Goal: Obtain resource: Download file/media

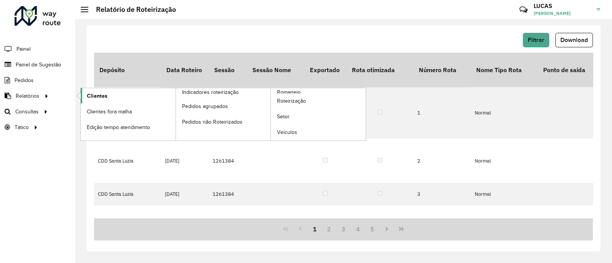
click at [105, 93] on span "Clientes" at bounding box center [97, 96] width 21 height 8
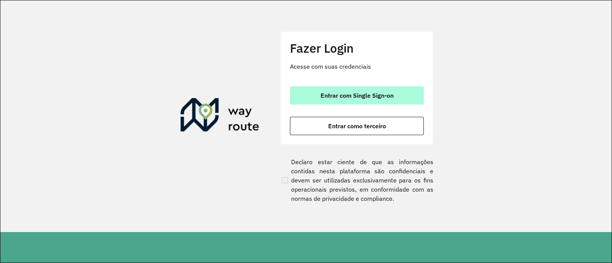
click at [311, 90] on button "Entrar com Single Sign-on" at bounding box center [357, 95] width 134 height 18
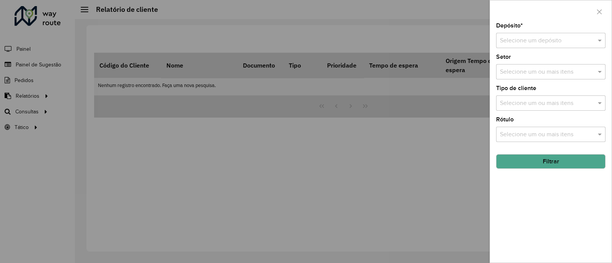
drag, startPoint x: 119, startPoint y: 104, endPoint x: 92, endPoint y: 102, distance: 26.8
click at [117, 104] on div at bounding box center [306, 131] width 612 height 263
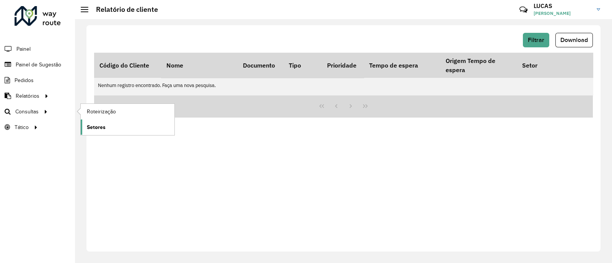
click at [91, 124] on span "Setores" at bounding box center [96, 127] width 19 height 8
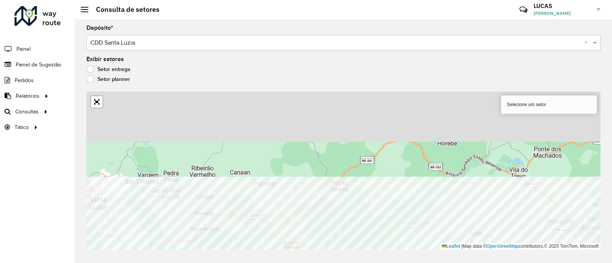
click at [348, 263] on html "Aguarde... Pop-up bloqueado! Seu navegador bloqueou automáticamente a abertura …" at bounding box center [306, 131] width 612 height 263
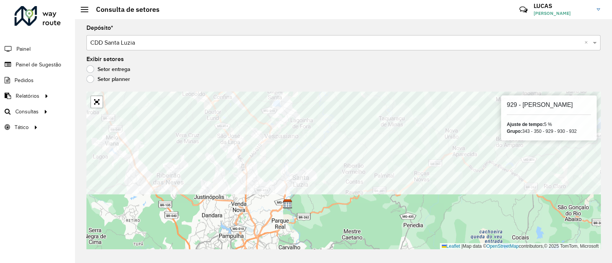
click at [219, 91] on div "Depósito * Selecione um depósito × CDD Santa Luzia × Exibir setores Setor entre…" at bounding box center [343, 141] width 537 height 244
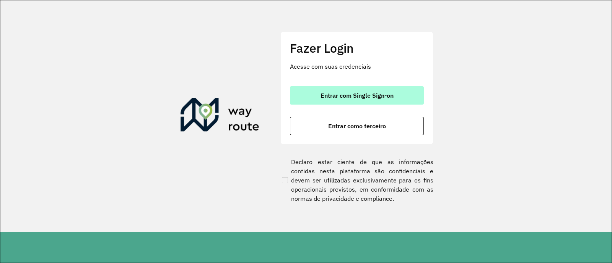
click at [378, 96] on span "Entrar com Single Sign-on" at bounding box center [356, 96] width 73 height 6
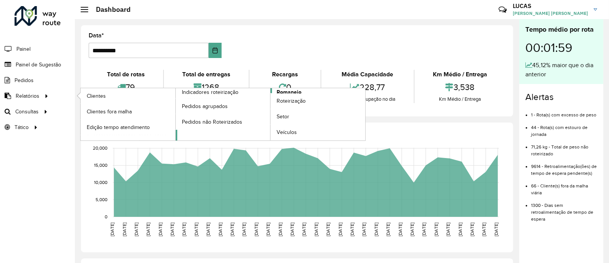
click at [299, 92] on span "Romaneio" at bounding box center [289, 92] width 25 height 8
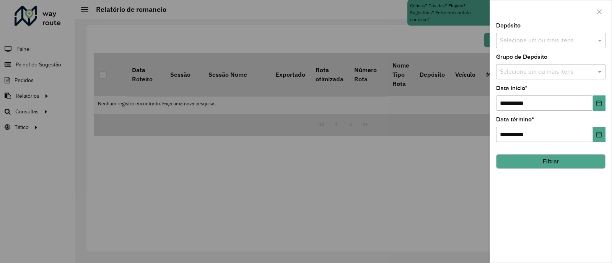
click at [533, 44] on input "text" at bounding box center [547, 40] width 98 height 9
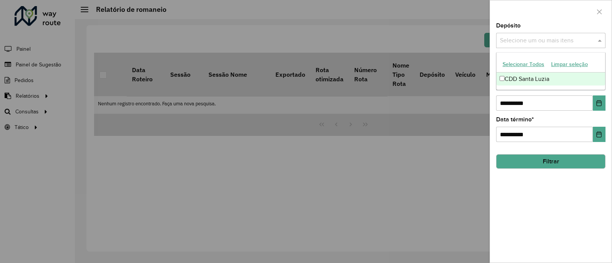
click at [516, 80] on div "CDD Santa Luzia" at bounding box center [550, 79] width 109 height 13
click at [528, 159] on button "Filtrar" at bounding box center [550, 161] width 109 height 15
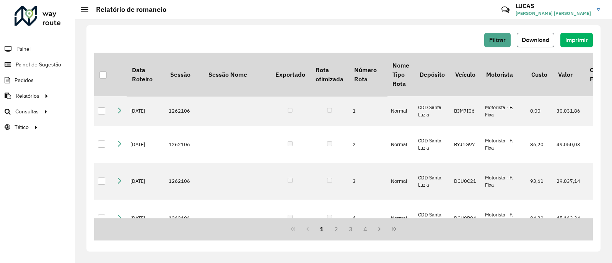
click at [541, 46] on button "Download" at bounding box center [535, 40] width 37 height 15
click at [108, 124] on link "Setores" at bounding box center [128, 127] width 94 height 15
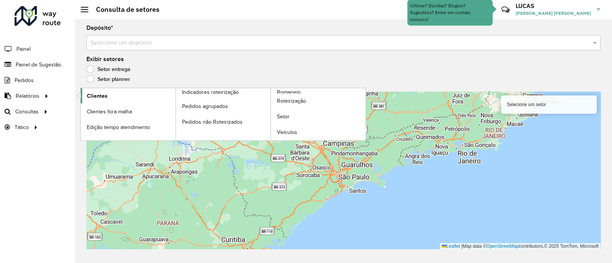
click at [126, 95] on link "Clientes" at bounding box center [128, 95] width 95 height 15
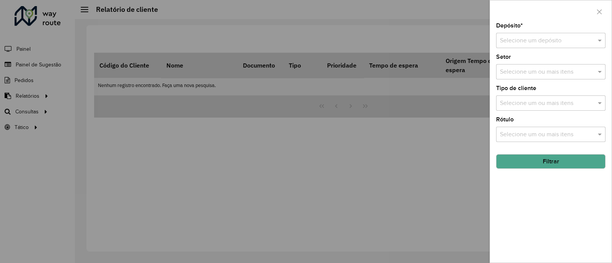
click at [364, 147] on div at bounding box center [306, 131] width 612 height 263
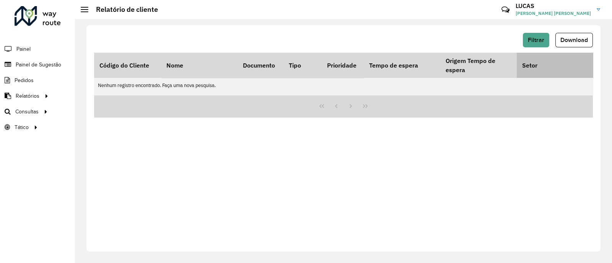
click at [588, 60] on th "Setor" at bounding box center [555, 65] width 76 height 25
drag, startPoint x: 547, startPoint y: 42, endPoint x: 544, endPoint y: 42, distance: 3.9
click at [544, 42] on button "Filtrar" at bounding box center [536, 40] width 26 height 15
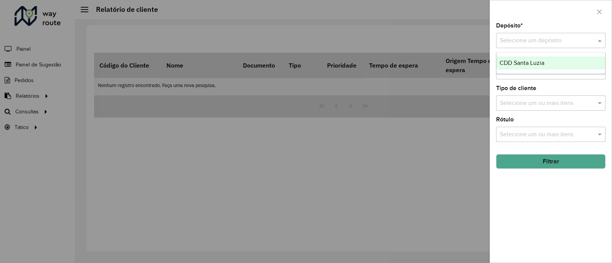
click at [517, 36] on input "text" at bounding box center [543, 40] width 86 height 9
click at [524, 60] on span "CDD Santa Luzia" at bounding box center [521, 63] width 45 height 6
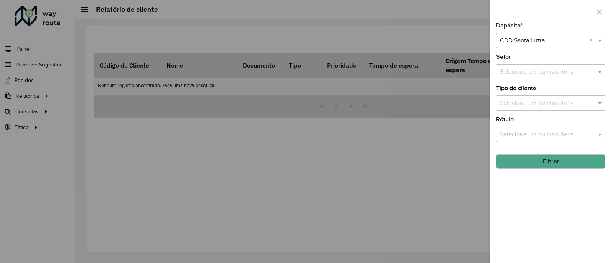
click at [543, 160] on button "Filtrar" at bounding box center [550, 161] width 109 height 15
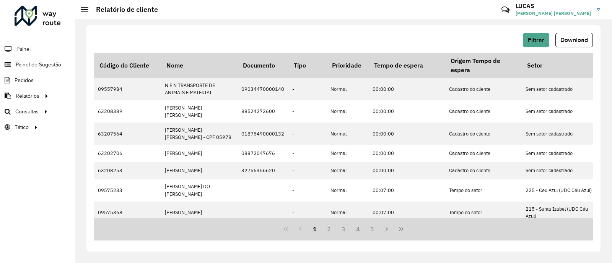
click at [565, 40] on span "Download" at bounding box center [574, 40] width 28 height 6
